Goal: Check status: Check status

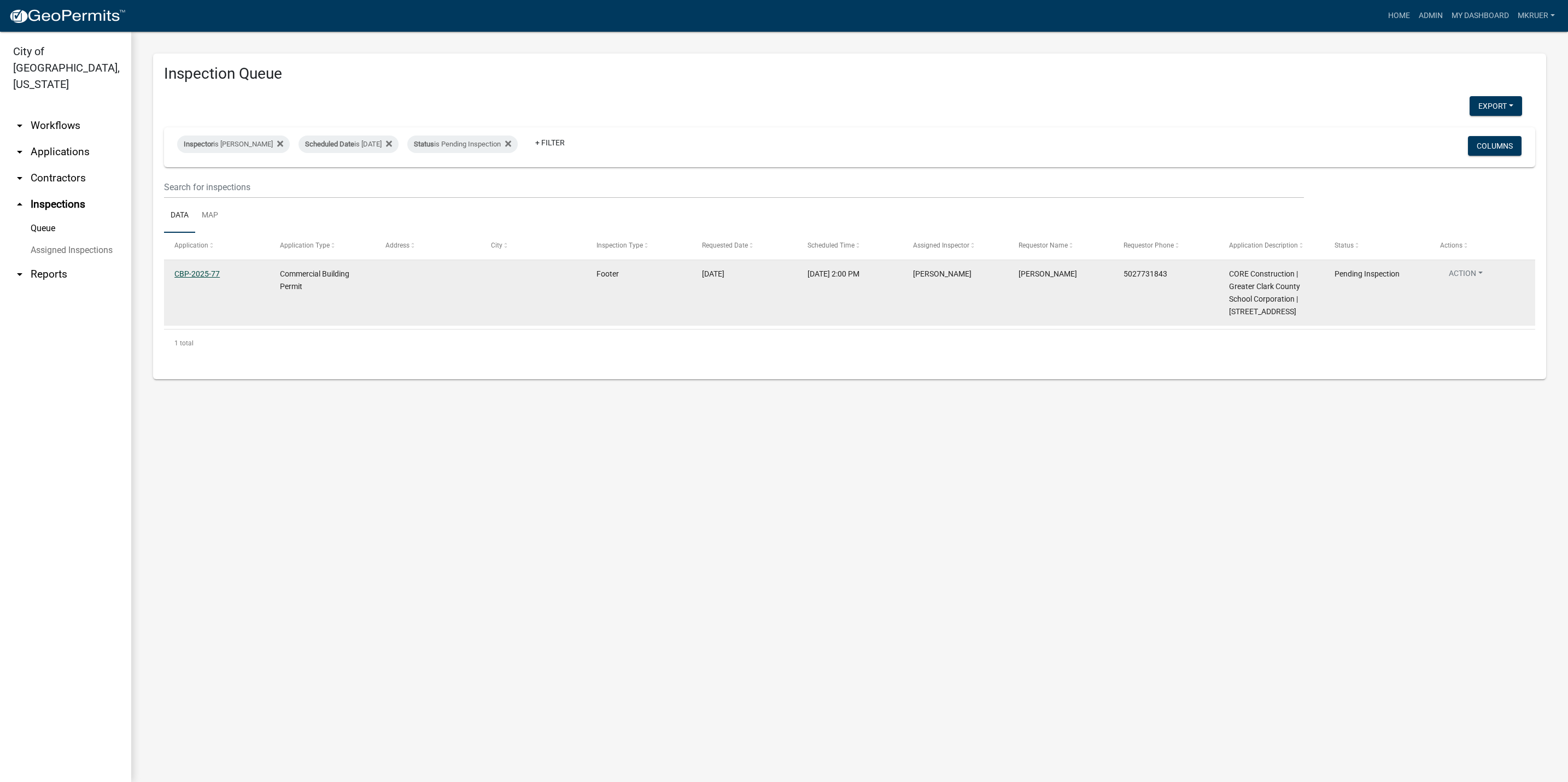
click at [191, 277] on link "CBP-2025-77" at bounding box center [197, 274] width 46 height 9
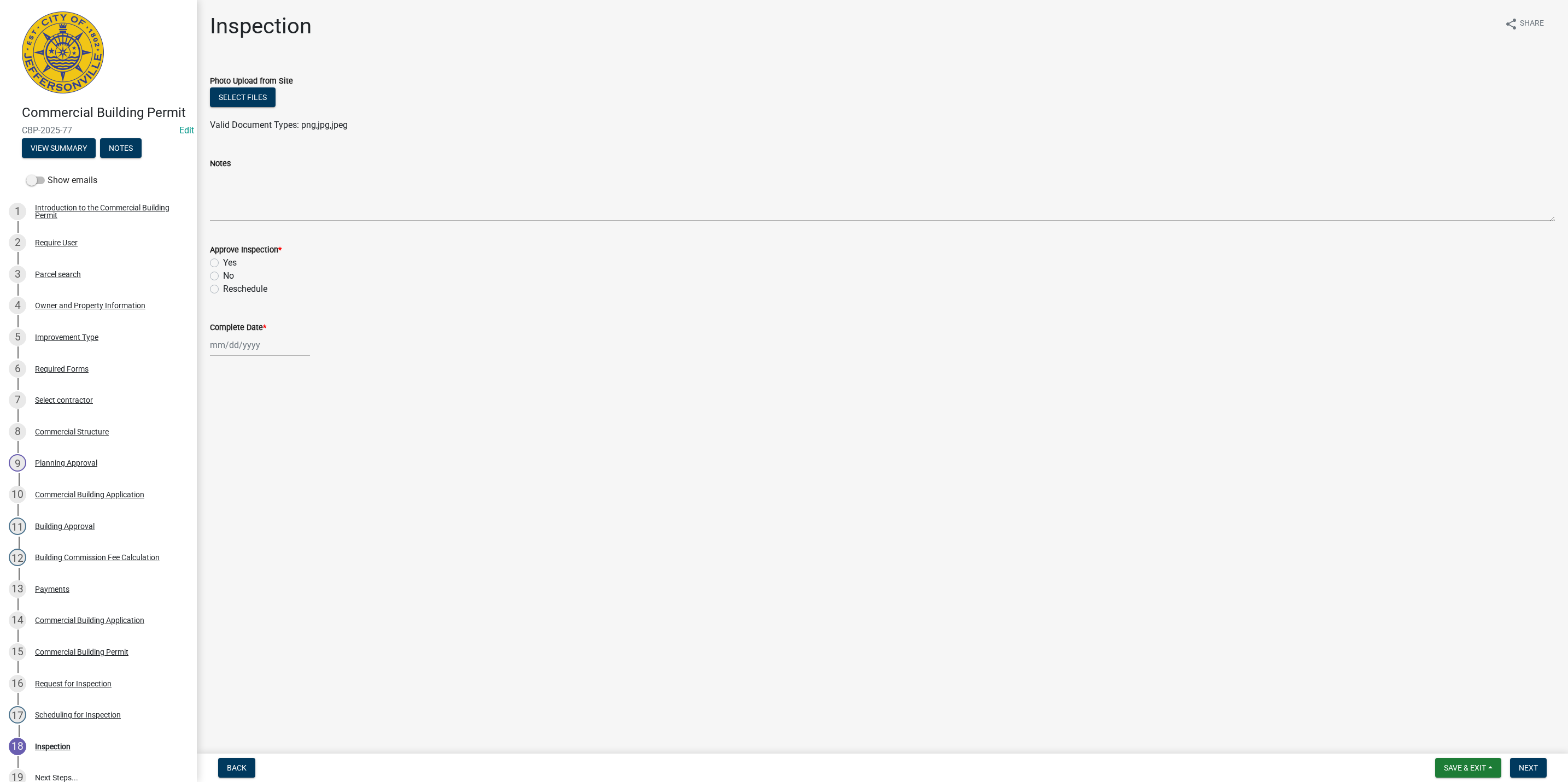
click at [223, 264] on label "Yes" at bounding box center [229, 263] width 13 height 13
click at [223, 264] on input "Yes" at bounding box center [226, 260] width 7 height 7
radio input "true"
select select "9"
select select "2025"
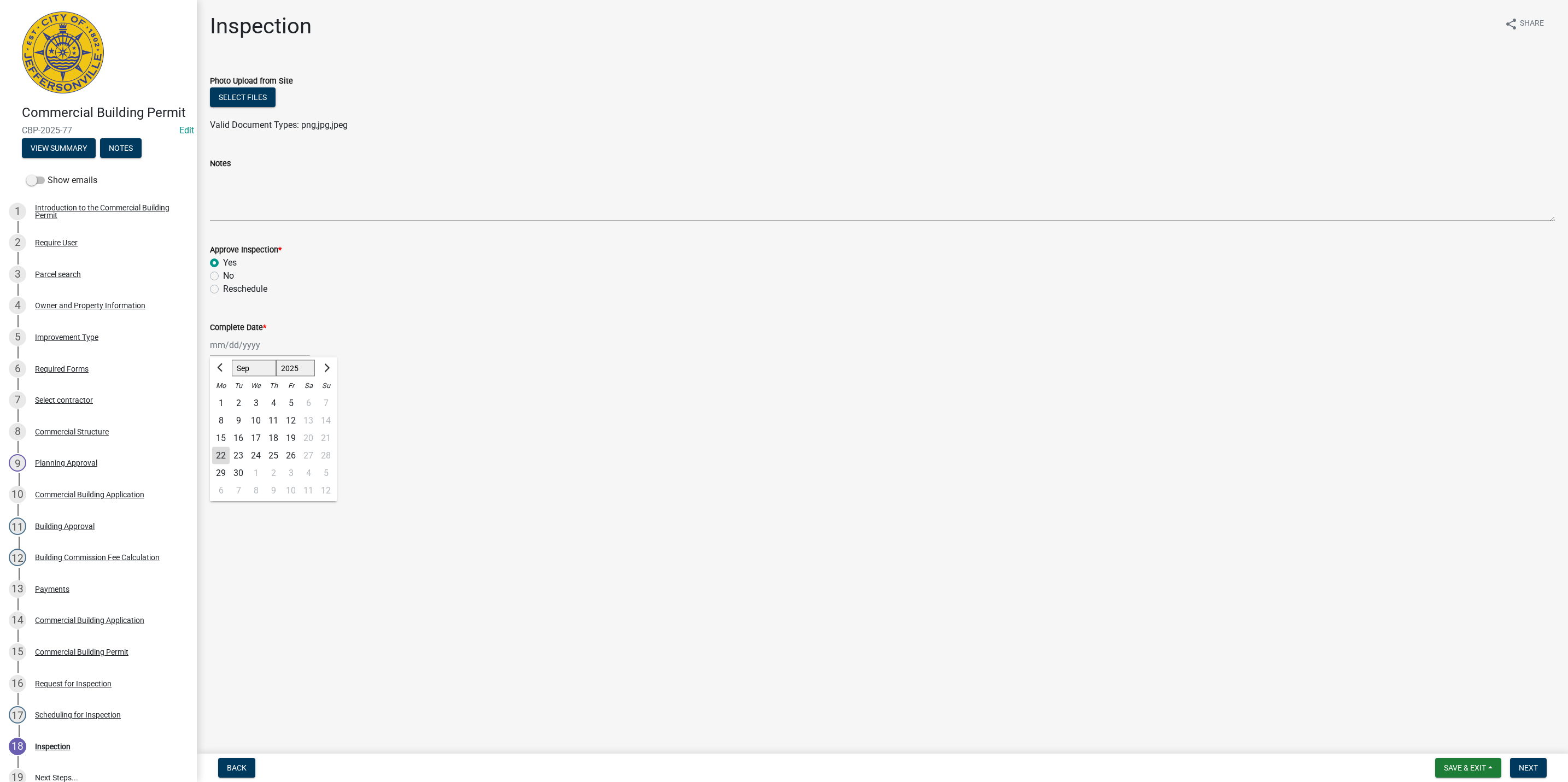
click at [223, 349] on div "[PERSON_NAME] Feb Mar Apr [PERSON_NAME][DATE] Oct Nov [DATE] 1526 1527 1528 152…" at bounding box center [260, 345] width 100 height 23
click at [223, 452] on div "22" at bounding box center [220, 456] width 18 height 18
type input "[DATE]"
click at [1530, 765] on span "Next" at bounding box center [1528, 768] width 19 height 9
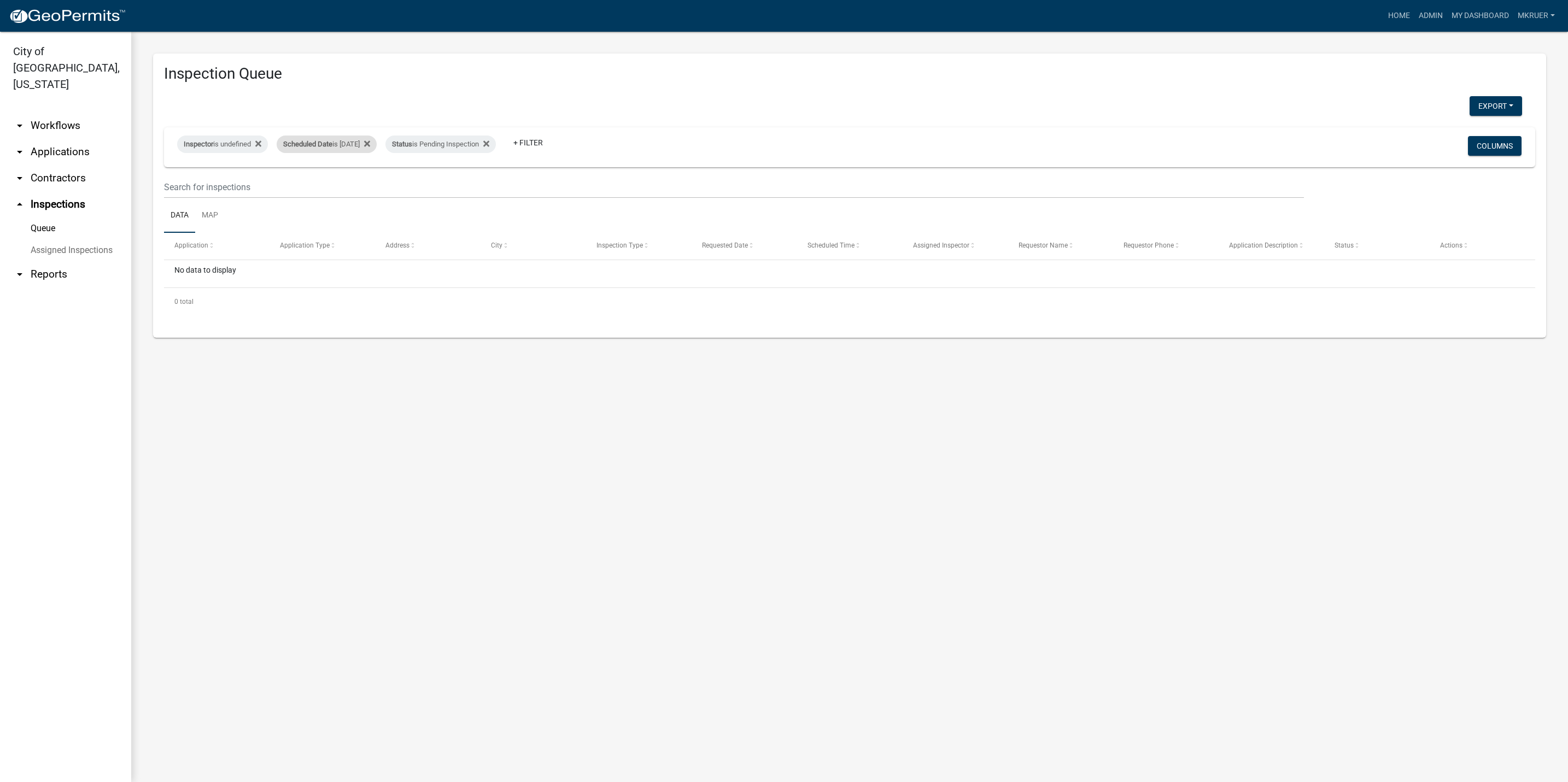
click at [366, 143] on div "Scheduled Date is [DATE]" at bounding box center [326, 144] width 100 height 18
click at [374, 185] on input "[DATE]" at bounding box center [341, 185] width 77 height 23
type input "[DATE]"
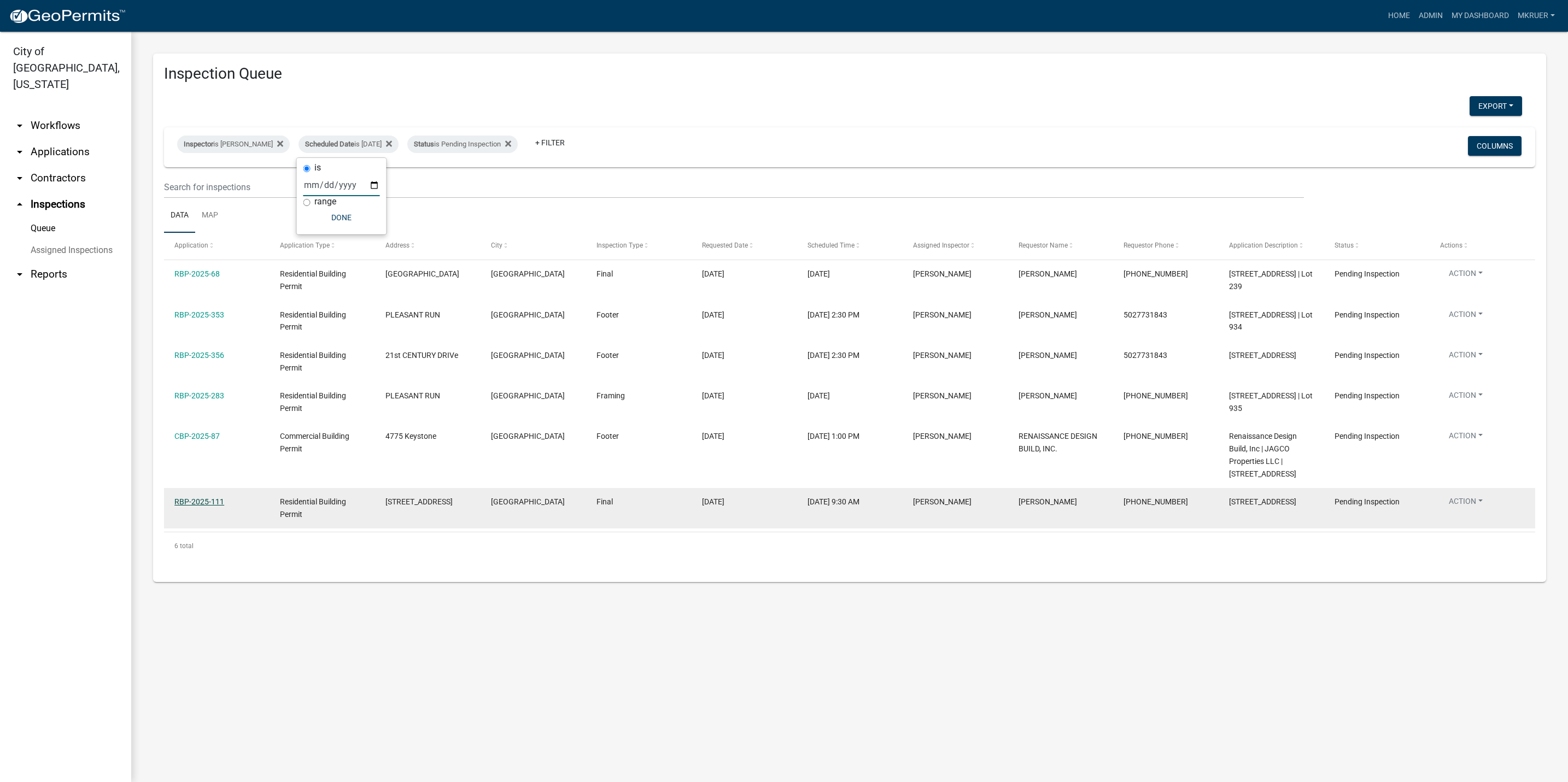
click at [192, 506] on link "RBP-2025-111" at bounding box center [200, 501] width 50 height 9
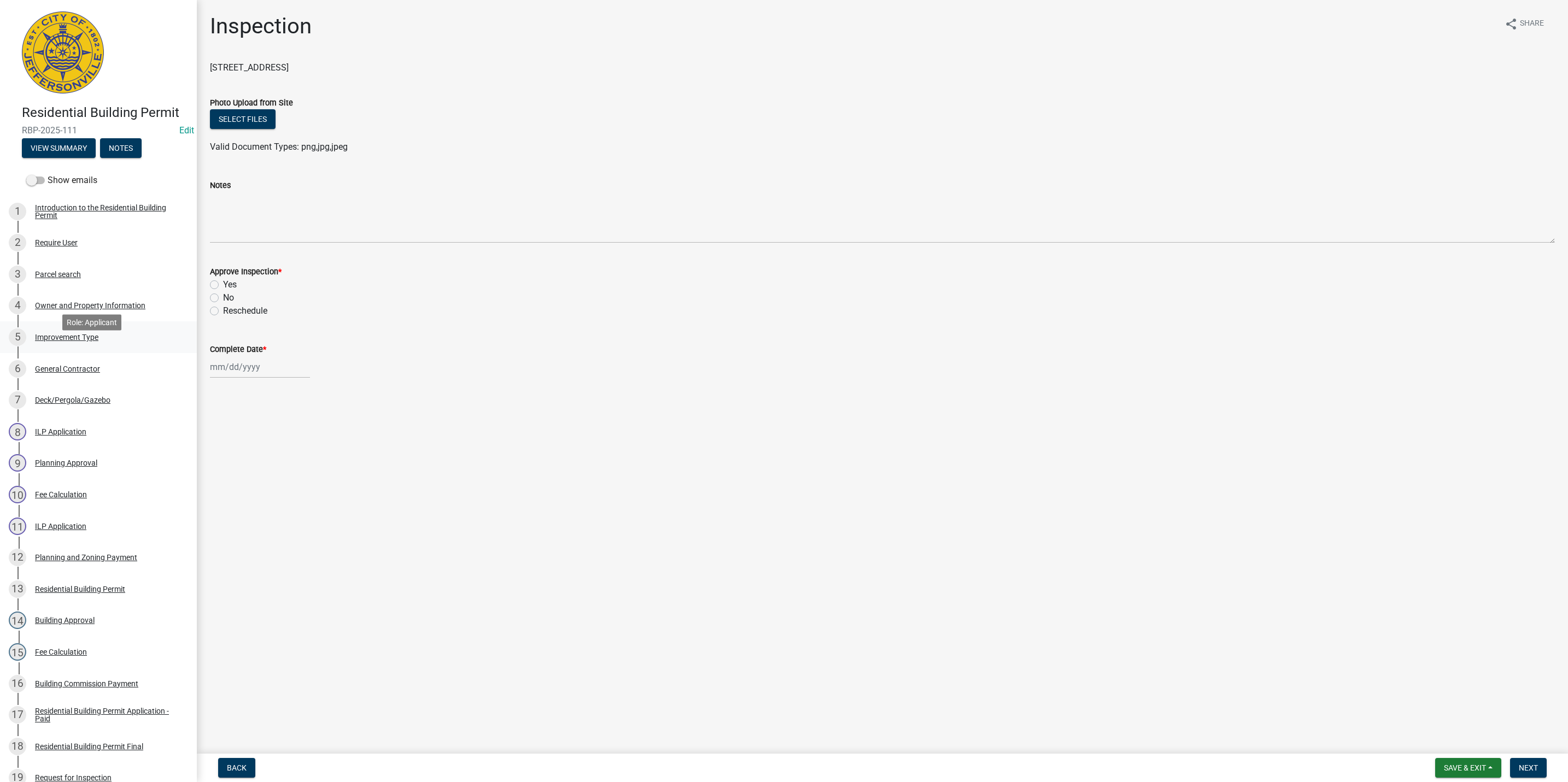
click at [56, 341] on div "Improvement Type" at bounding box center [66, 337] width 63 height 8
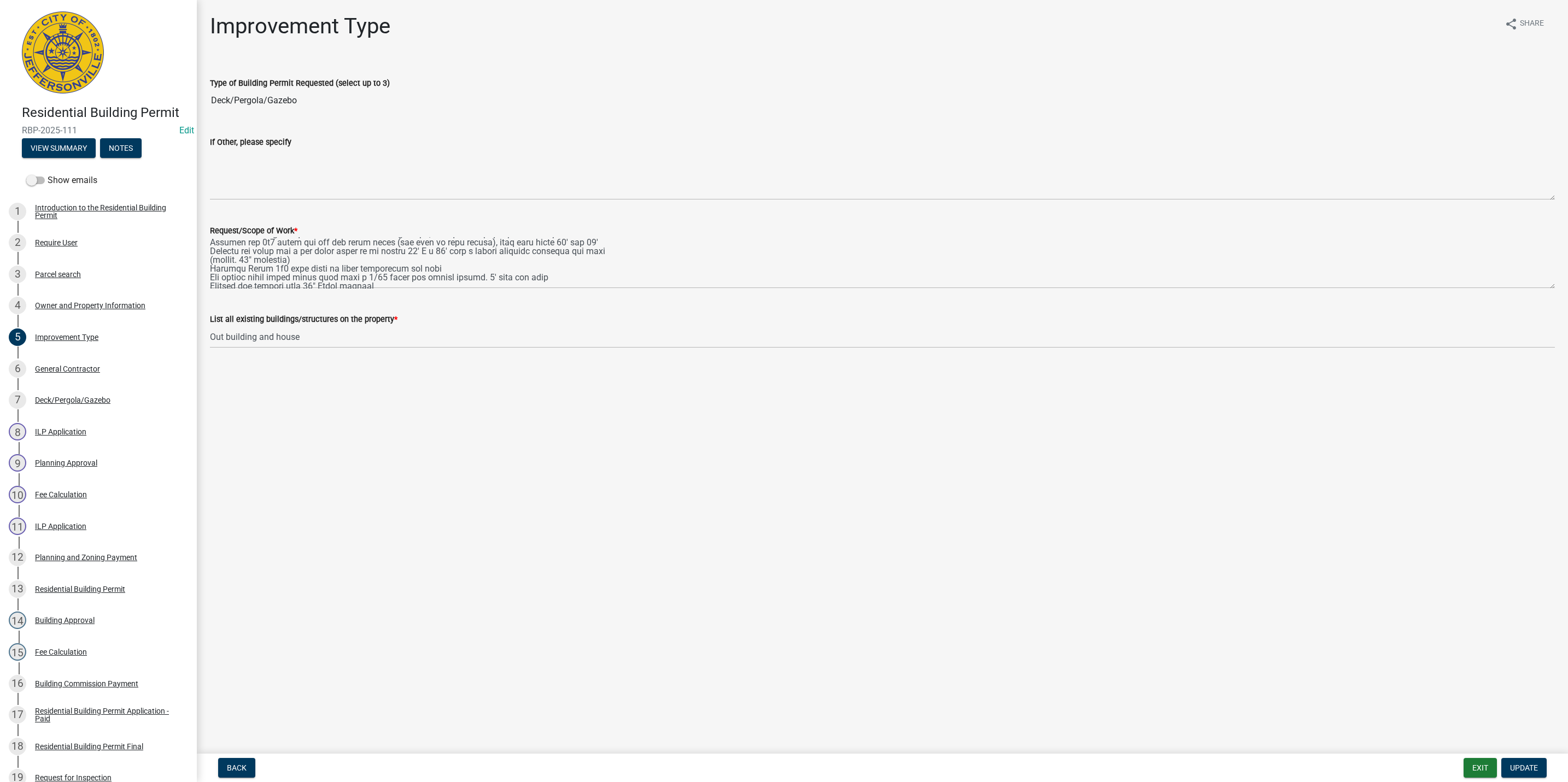
scroll to position [328, 0]
click at [63, 404] on div "Deck/Pergola/Gazebo" at bounding box center [72, 400] width 75 height 8
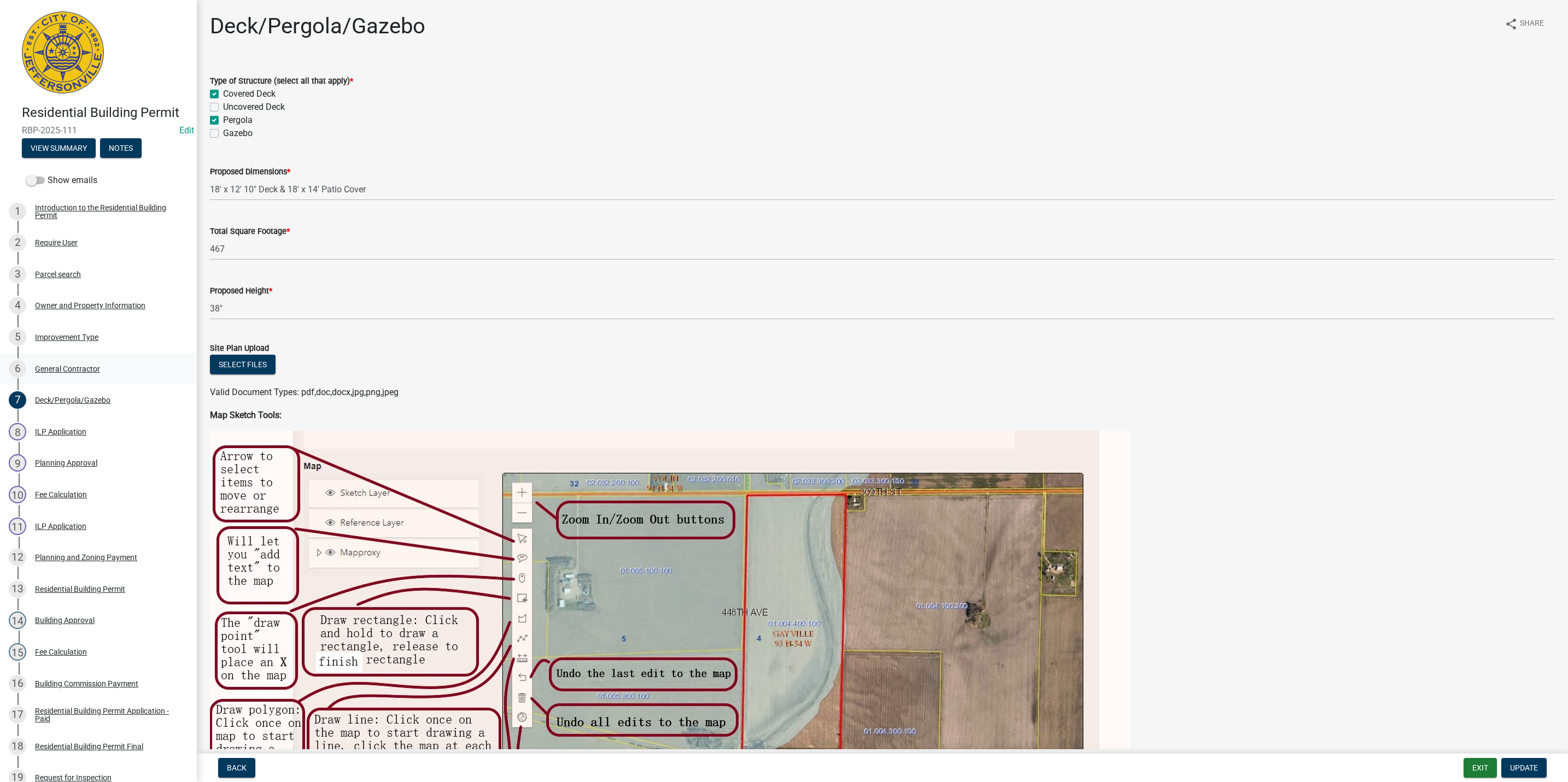
click at [57, 373] on div "General Contractor" at bounding box center [67, 369] width 65 height 8
